Goal: Transaction & Acquisition: Book appointment/travel/reservation

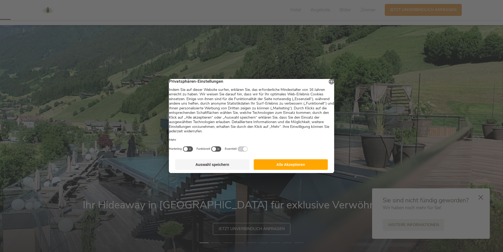
scroll to position [26, 0]
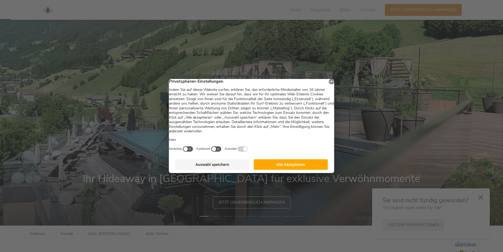
click at [281, 166] on button "Alle Akzeptieren" at bounding box center [291, 165] width 74 height 11
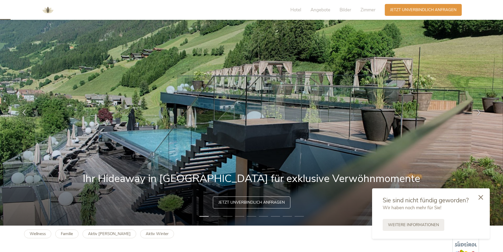
scroll to position [0, 0]
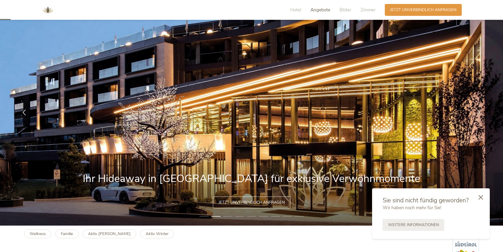
click at [318, 10] on span "Angebote" at bounding box center [321, 10] width 20 height 6
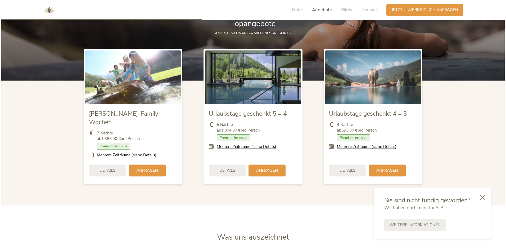
scroll to position [638, 0]
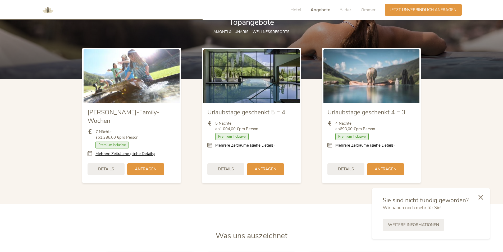
click at [401, 88] on img at bounding box center [372, 76] width 96 height 54
click at [353, 167] on span "Details" at bounding box center [346, 170] width 16 height 6
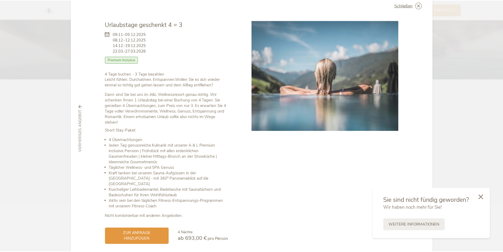
scroll to position [0, 0]
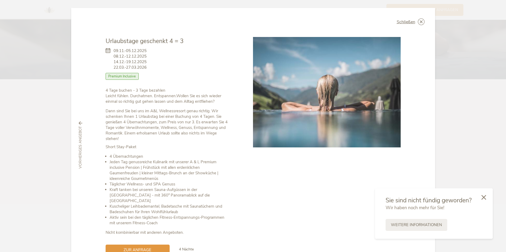
click at [416, 25] on div "Schließen" at bounding box center [411, 22] width 28 height 7
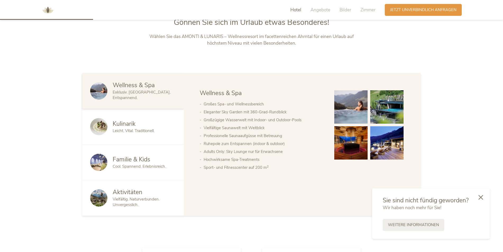
scroll to position [294, 0]
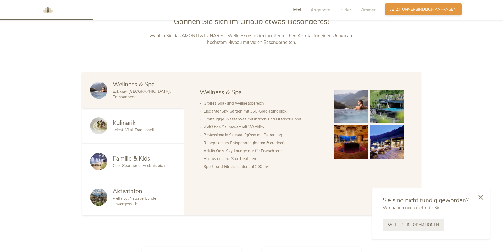
click at [400, 7] on span "Jetzt unverbindlich anfragen" at bounding box center [423, 10] width 66 height 6
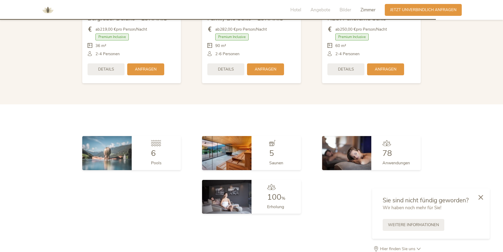
scroll to position [1373, 0]
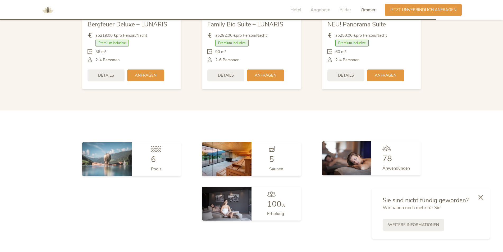
click at [378, 147] on div "78 Anwendungen" at bounding box center [396, 159] width 49 height 34
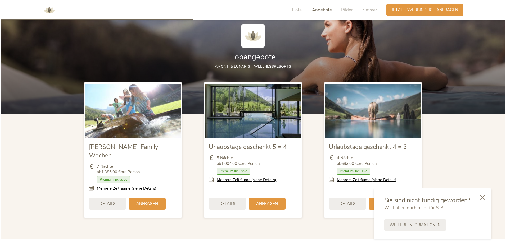
scroll to position [605, 0]
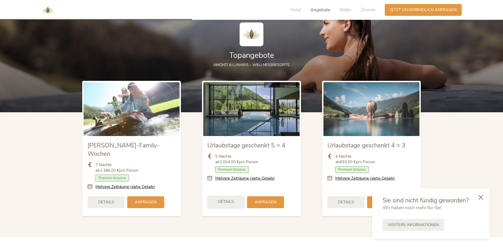
click at [238, 196] on div "Details" at bounding box center [225, 202] width 37 height 12
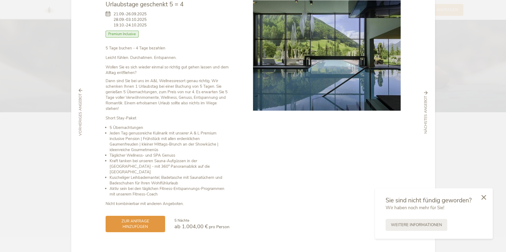
scroll to position [40, 0]
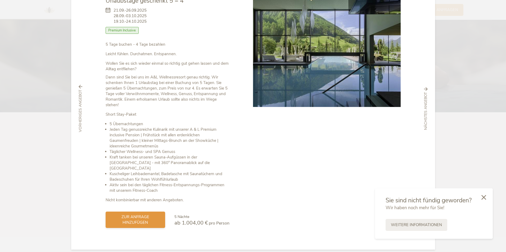
click at [142, 216] on span "zur Anfrage hinzufügen" at bounding box center [135, 220] width 49 height 11
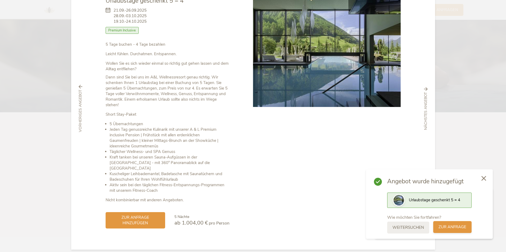
click at [445, 226] on span "zur Anfrage" at bounding box center [453, 228] width 28 height 6
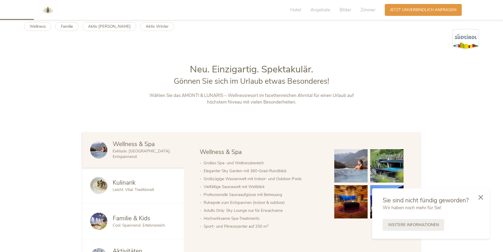
scroll to position [0, 0]
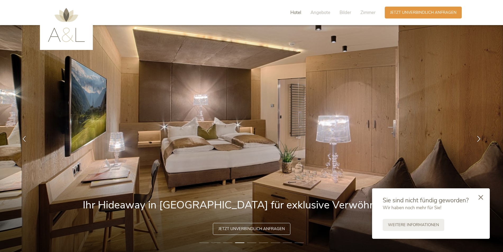
click at [296, 13] on span "Hotel" at bounding box center [296, 13] width 11 height 6
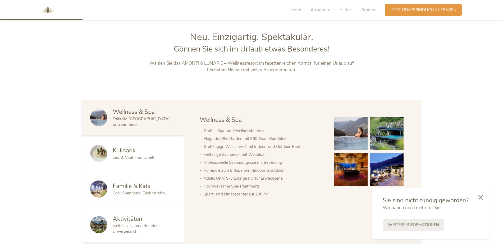
scroll to position [271, 0]
